Goal: Complete application form: Complete application form

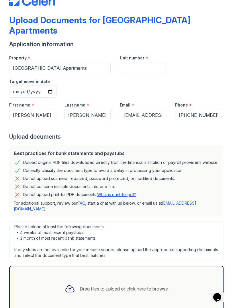
scroll to position [18, 0]
click at [157, 286] on div "Drag files to upload or click here to browse" at bounding box center [124, 289] width 88 height 7
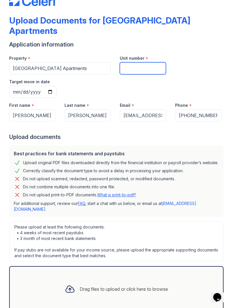
click at [152, 62] on input "Unit number" at bounding box center [143, 68] width 46 height 12
type input "125"
click at [57, 86] on input "Target move in date" at bounding box center [33, 92] width 48 height 12
type input "[DATE]"
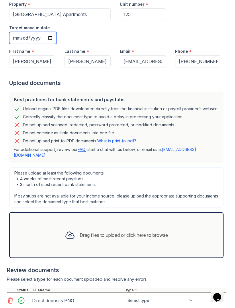
scroll to position [72, 0]
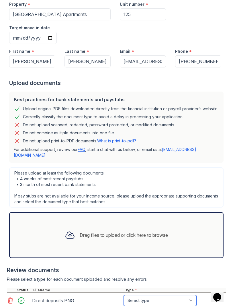
click at [185, 295] on select "Select type Paystub Bank Statement Offer Letter Tax Documents Benefit Award Let…" at bounding box center [160, 300] width 73 height 11
select select "bank_statement"
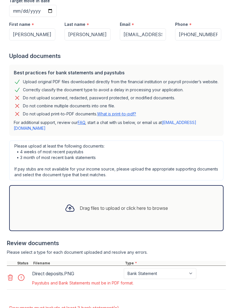
scroll to position [115, 0]
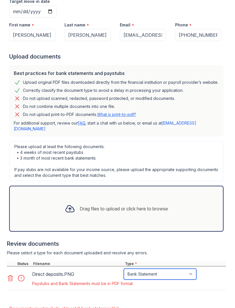
click at [185, 269] on select "Paystub Bank Statement Offer Letter Tax Documents Benefit Award Letter Investme…" at bounding box center [160, 274] width 73 height 11
click at [11, 269] on div at bounding box center [19, 278] width 24 height 19
click at [10, 275] on icon at bounding box center [10, 278] width 7 height 7
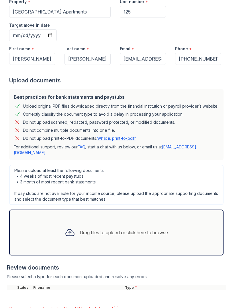
click at [11, 274] on div "Please select a type for each document uploaded and resolve any errors." at bounding box center [116, 277] width 219 height 6
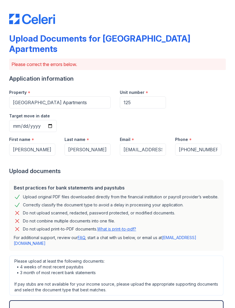
click at [137, 209] on div "Best practices for bank statements and paystubs Upload original PDF files downl…" at bounding box center [116, 215] width 215 height 71
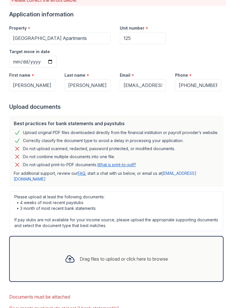
scroll to position [64, 0]
click at [166, 249] on div "Drag files to upload or click here to browse" at bounding box center [116, 259] width 113 height 20
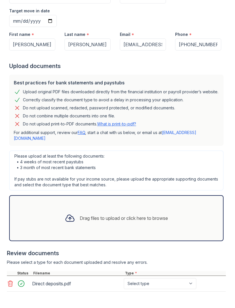
scroll to position [103, 0]
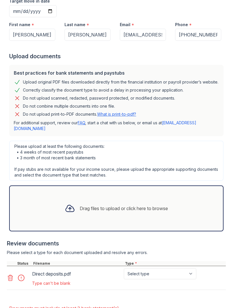
scroll to position [115, 0]
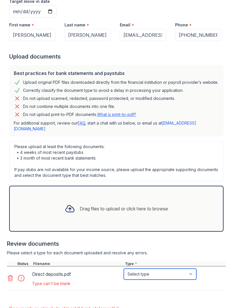
click at [168, 269] on select "Select type Paystub Bank Statement Offer Letter Tax Documents Benefit Award Let…" at bounding box center [160, 274] width 73 height 11
select select "bank_statement"
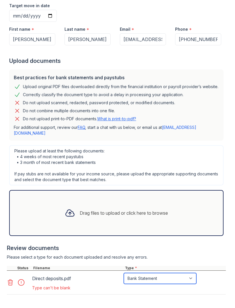
scroll to position [110, 0]
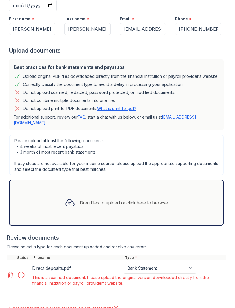
scroll to position [120, 0]
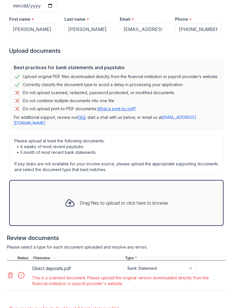
click at [138, 181] on div "Drag files to upload or click here to browse" at bounding box center [116, 203] width 215 height 46
click at [95, 200] on div "Drag files to upload or click here to browse" at bounding box center [124, 203] width 88 height 7
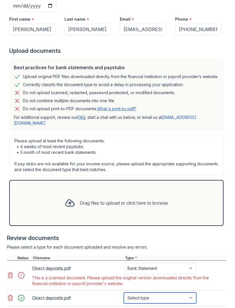
click at [143, 293] on select "Select type Paystub Bank Statement Offer Letter Tax Documents Benefit Award Let…" at bounding box center [160, 298] width 73 height 11
select select "bank_statement"
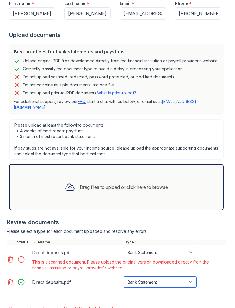
scroll to position [136, 0]
click at [125, 177] on div "Drag files to upload or click here to browse" at bounding box center [116, 187] width 113 height 20
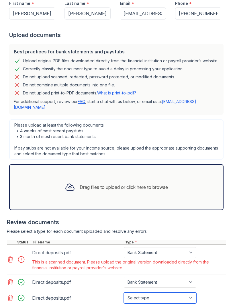
click at [151, 293] on select "Select type Paystub Bank Statement Offer Letter Tax Documents Benefit Award Let…" at bounding box center [160, 298] width 73 height 11
select select "bank_statement"
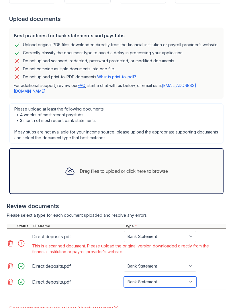
scroll to position [152, 0]
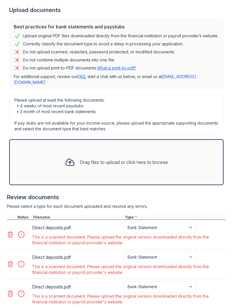
scroll to position [161, 0]
click at [11, 231] on icon at bounding box center [10, 234] width 7 height 7
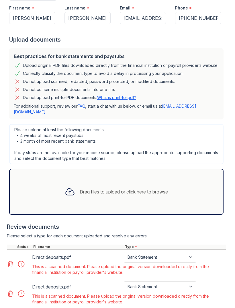
click at [11, 261] on icon at bounding box center [10, 264] width 5 height 6
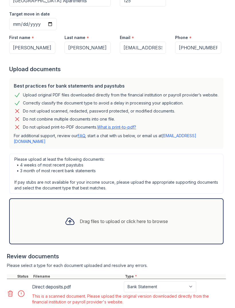
click at [12, 290] on icon at bounding box center [10, 293] width 7 height 7
